Goal: Check status: Check status

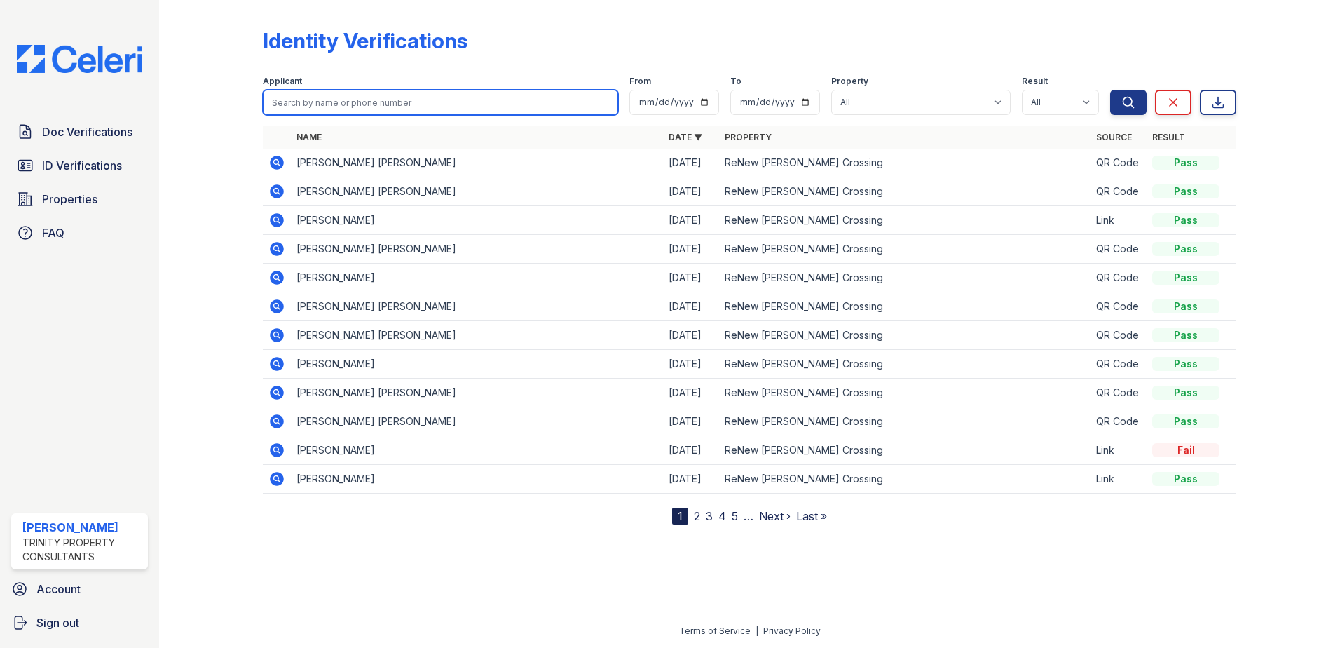
drag, startPoint x: 0, startPoint y: 0, endPoint x: 363, endPoint y: 101, distance: 376.8
click at [363, 101] on input "search" at bounding box center [440, 102] width 355 height 25
type input "[PERSON_NAME]"
click at [1110, 90] on button "Search" at bounding box center [1128, 102] width 36 height 25
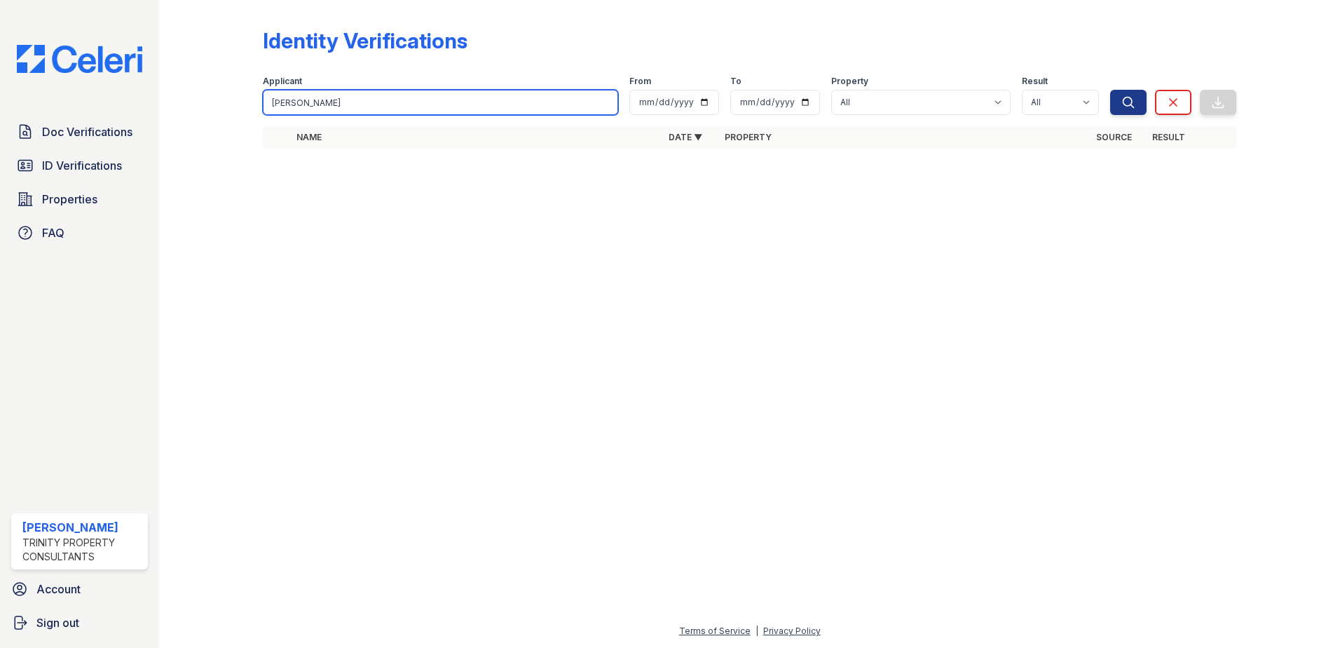
drag, startPoint x: 339, startPoint y: 104, endPoint x: 95, endPoint y: 88, distance: 245.1
click at [97, 90] on div "Doc Verifications ID Verifications Properties FAQ [PERSON_NAME] Trinity Propert…" at bounding box center [670, 324] width 1340 height 648
type input "[PERSON_NAME]"
click at [1110, 90] on button "Search" at bounding box center [1128, 102] width 36 height 25
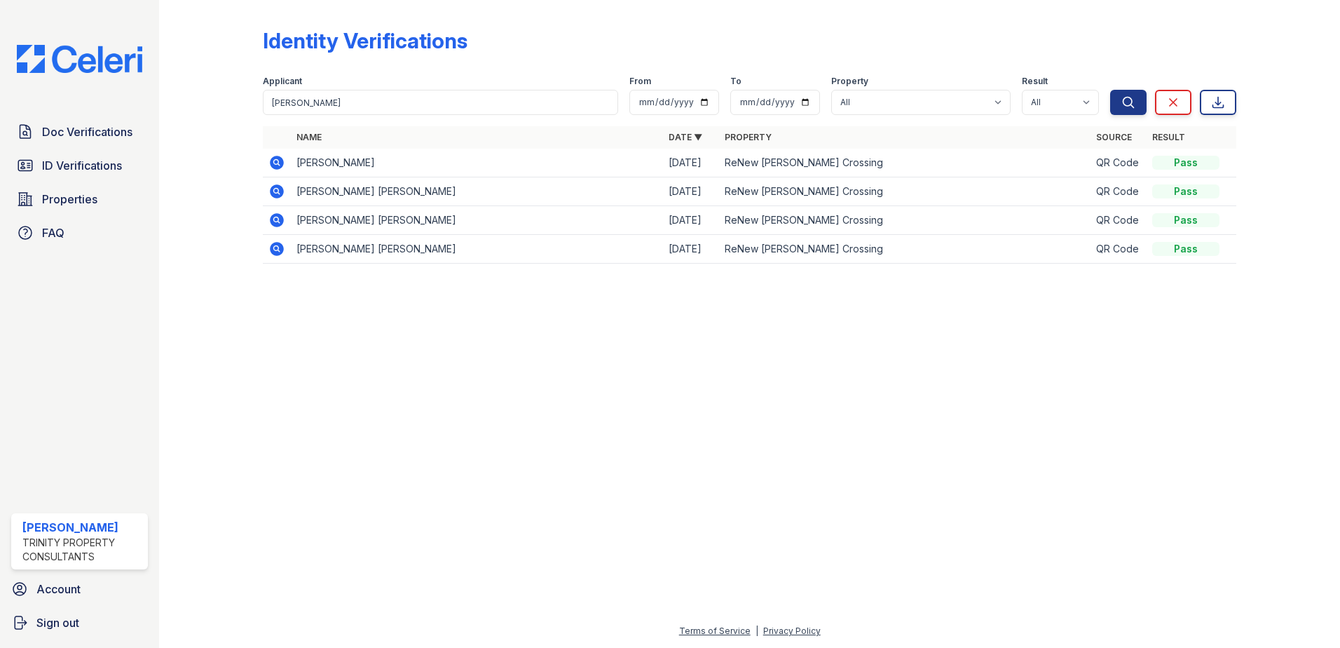
click at [280, 196] on icon at bounding box center [277, 191] width 14 height 14
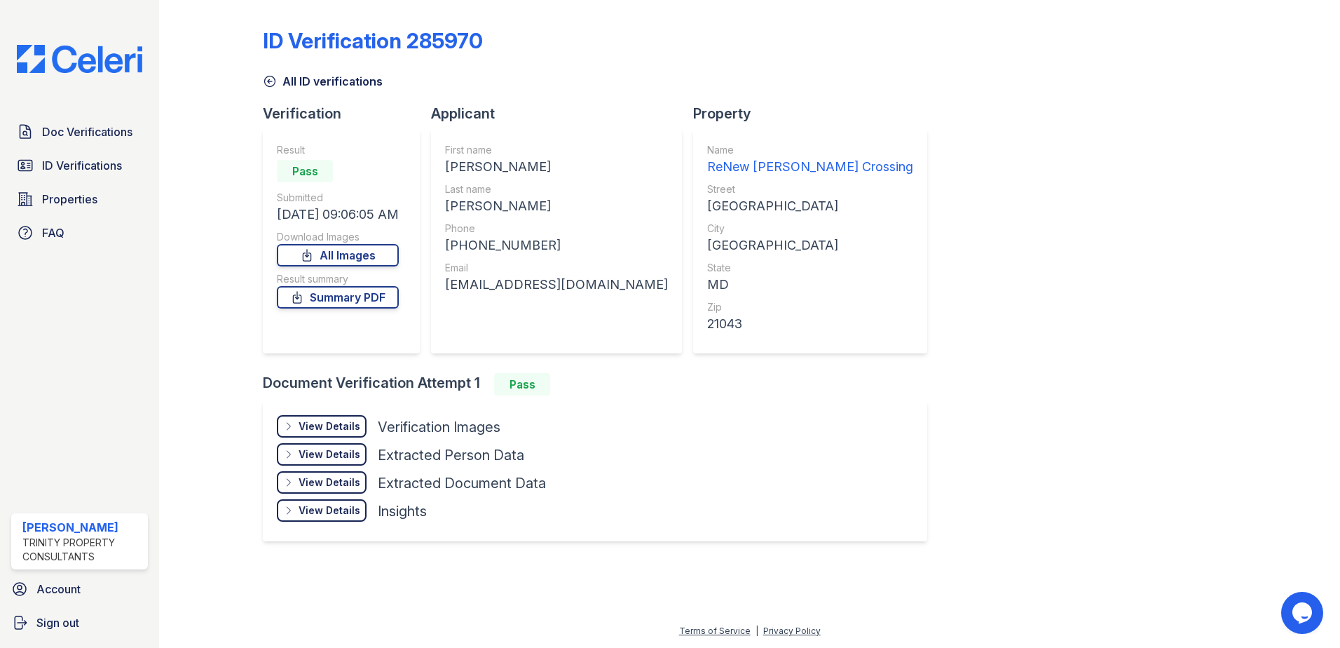
click at [321, 419] on div "View Details" at bounding box center [330, 426] width 62 height 14
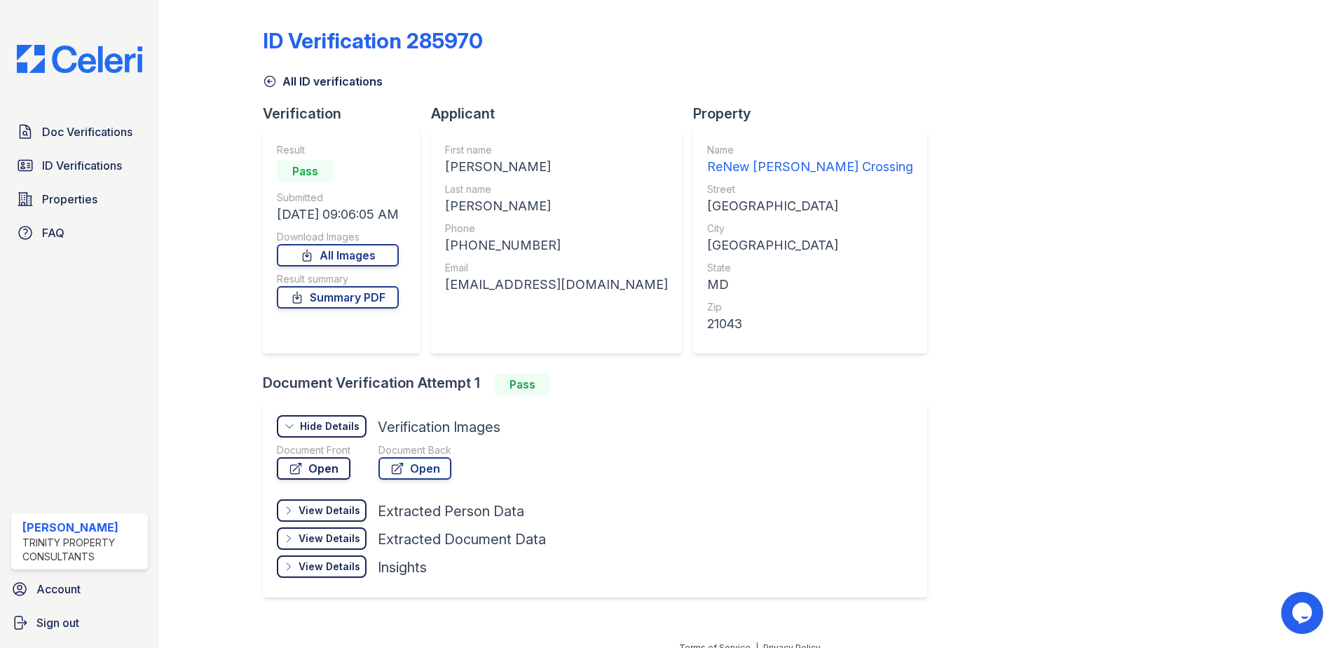
click at [344, 465] on link "Open" at bounding box center [314, 468] width 74 height 22
click at [364, 292] on link "Summary PDF" at bounding box center [338, 297] width 122 height 22
click at [301, 471] on icon at bounding box center [296, 468] width 14 height 14
click at [20, 159] on icon at bounding box center [25, 165] width 17 height 17
